Goal: Find specific page/section: Find specific page/section

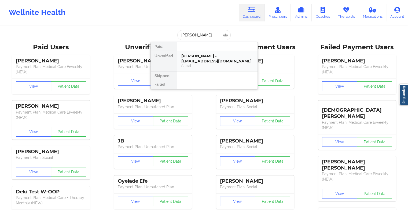
click at [201, 67] on div "Social" at bounding box center [217, 66] width 72 height 5
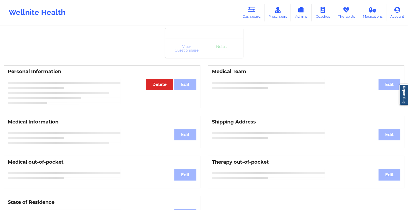
click at [219, 54] on div "View Questionnaire Notes" at bounding box center [204, 48] width 70 height 13
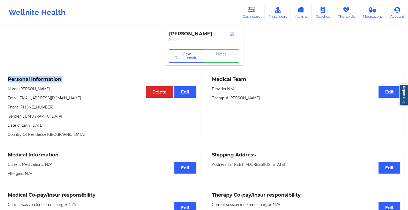
click at [219, 54] on div "View Questionnaire Notes" at bounding box center [204, 55] width 70 height 13
click at [219, 54] on link "Notes" at bounding box center [221, 55] width 35 height 13
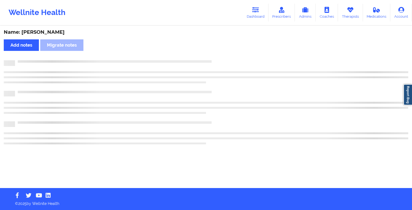
click at [219, 54] on div "Name: [PERSON_NAME] Add notes Migrate notes" at bounding box center [206, 107] width 412 height 162
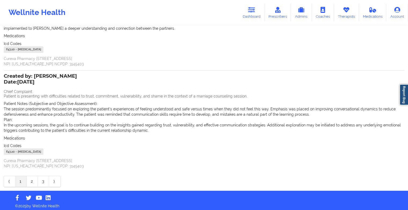
scroll to position [85, 0]
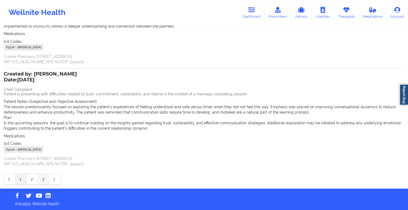
click at [42, 180] on link "3" at bounding box center [43, 179] width 11 height 11
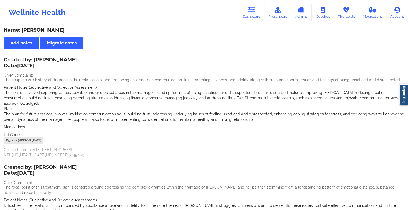
scroll to position [0, 0]
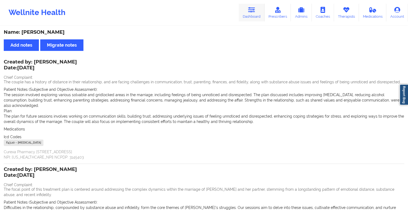
click at [256, 14] on link "Dashboard" at bounding box center [252, 13] width 26 height 18
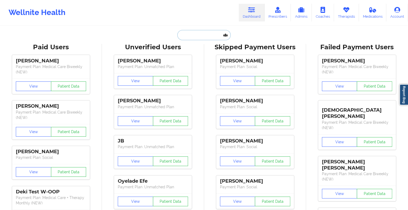
click at [210, 33] on input "text" at bounding box center [203, 35] width 53 height 10
type input "c"
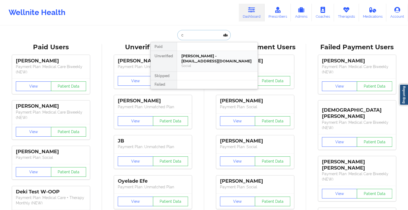
click at [210, 57] on div "[PERSON_NAME] - [EMAIL_ADDRESS][DOMAIN_NAME]" at bounding box center [217, 59] width 72 height 10
